Goal: Task Accomplishment & Management: Use online tool/utility

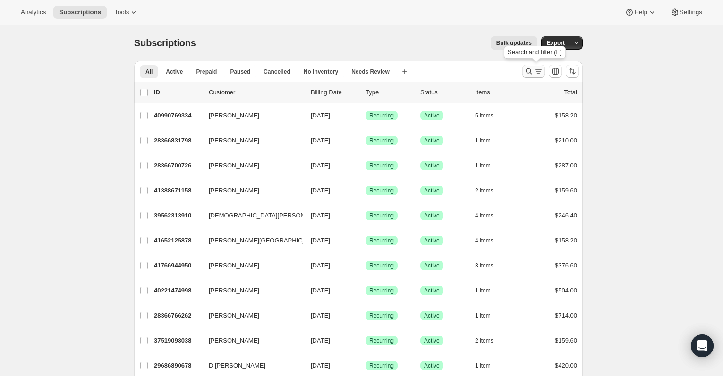
click at [538, 69] on icon "Search and filter results" at bounding box center [538, 71] width 9 height 9
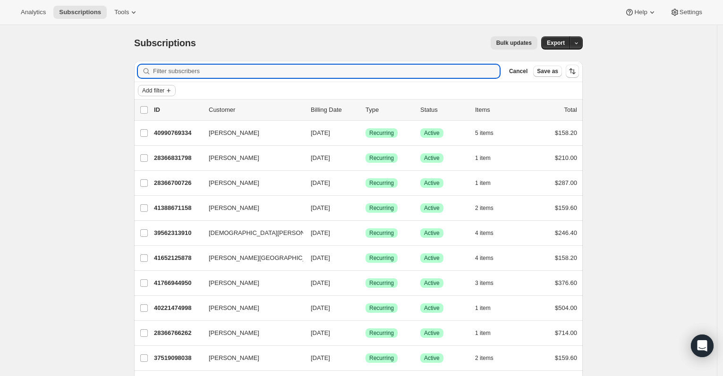
click at [170, 92] on icon "Add filter" at bounding box center [169, 91] width 4 height 4
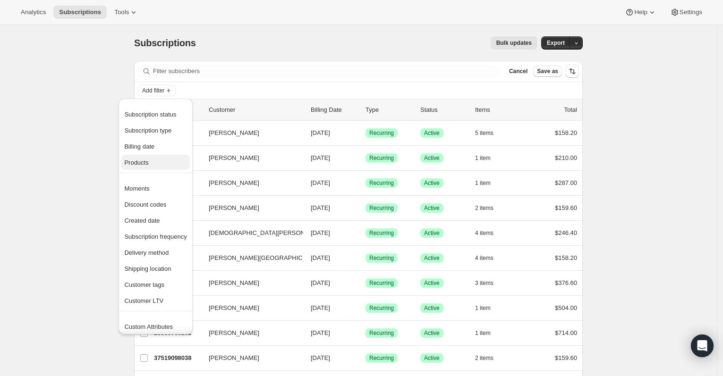
click at [147, 164] on span "Products" at bounding box center [136, 162] width 24 height 7
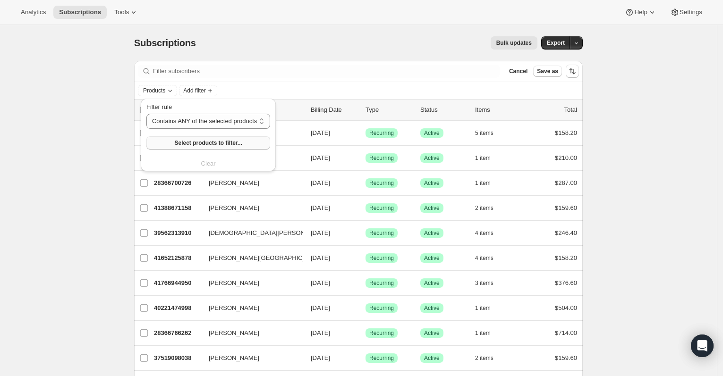
click at [222, 144] on span "Select products to filter..." at bounding box center [208, 143] width 68 height 8
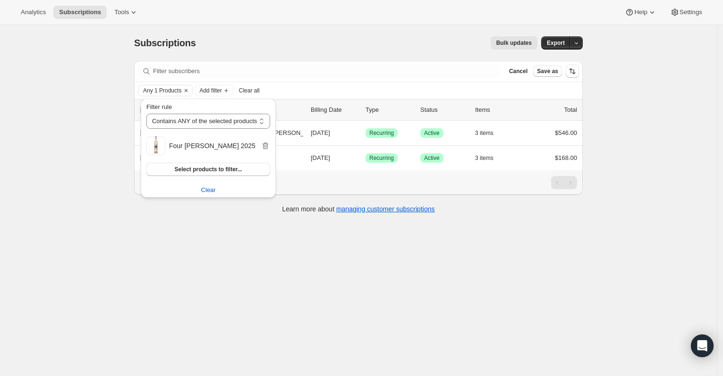
click at [421, 270] on div "Subscriptions. This page is ready Subscriptions Bulk updates More actions Bulk …" at bounding box center [358, 213] width 717 height 376
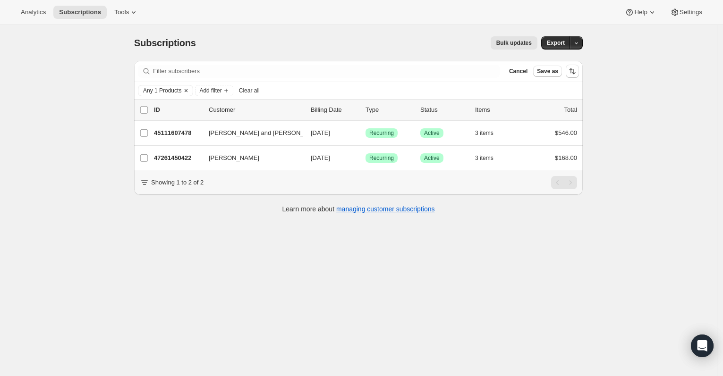
click at [188, 90] on icon "Clear" at bounding box center [186, 91] width 8 height 8
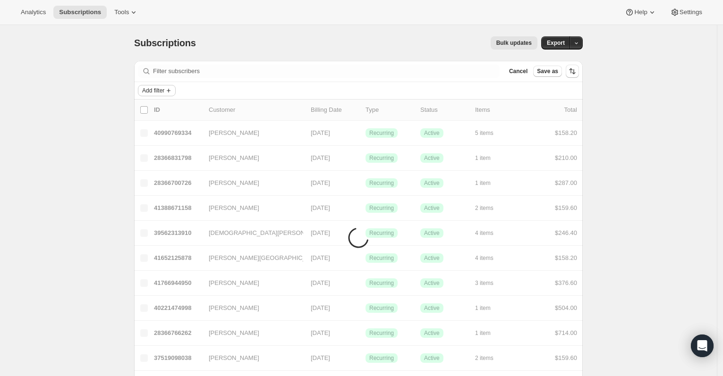
click at [164, 91] on span "Add filter" at bounding box center [153, 91] width 22 height 8
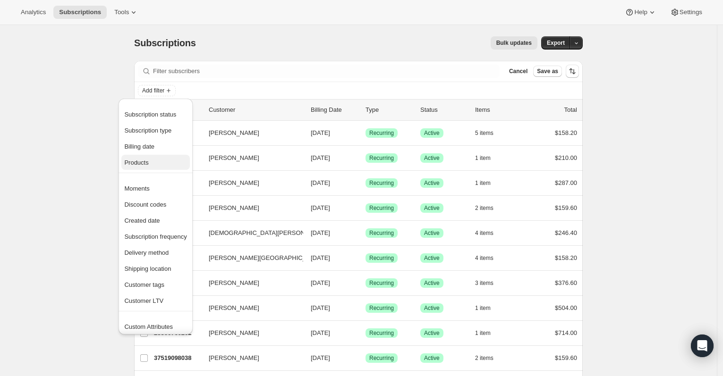
click at [153, 163] on span "Products" at bounding box center [155, 162] width 62 height 9
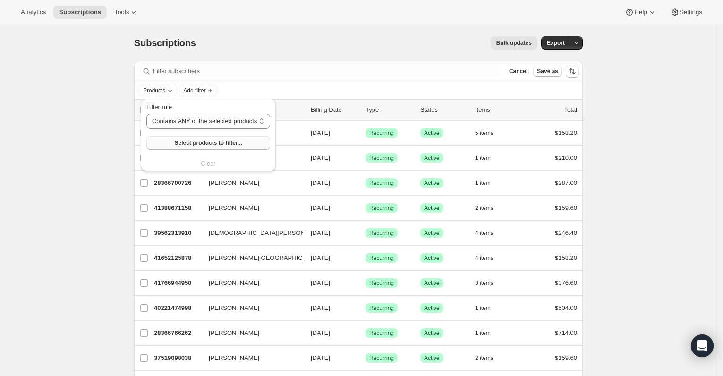
click at [193, 142] on span "Select products to filter..." at bounding box center [208, 143] width 68 height 8
